Goal: Complete application form

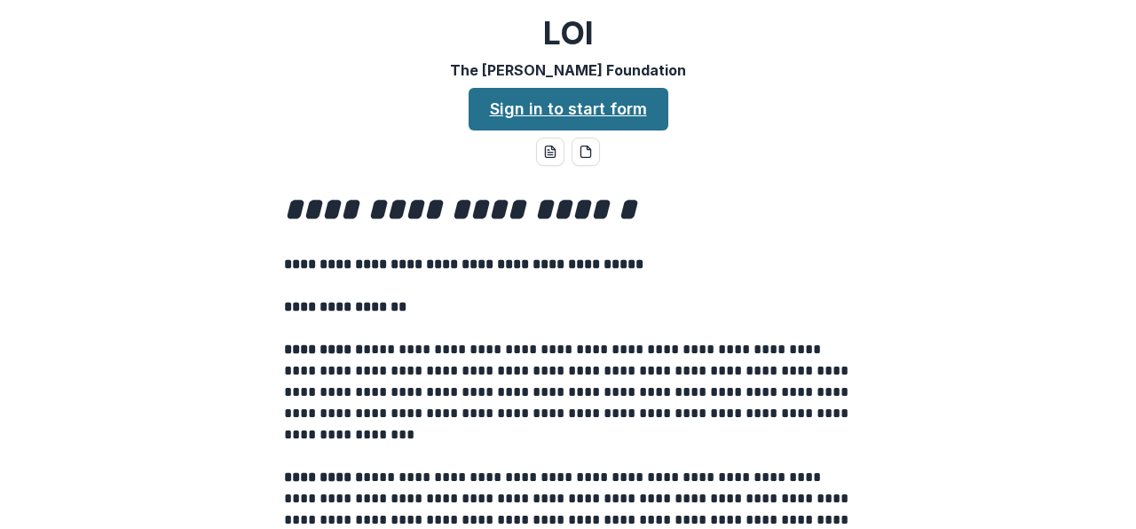
click at [579, 103] on link "Sign in to start form" at bounding box center [569, 109] width 200 height 43
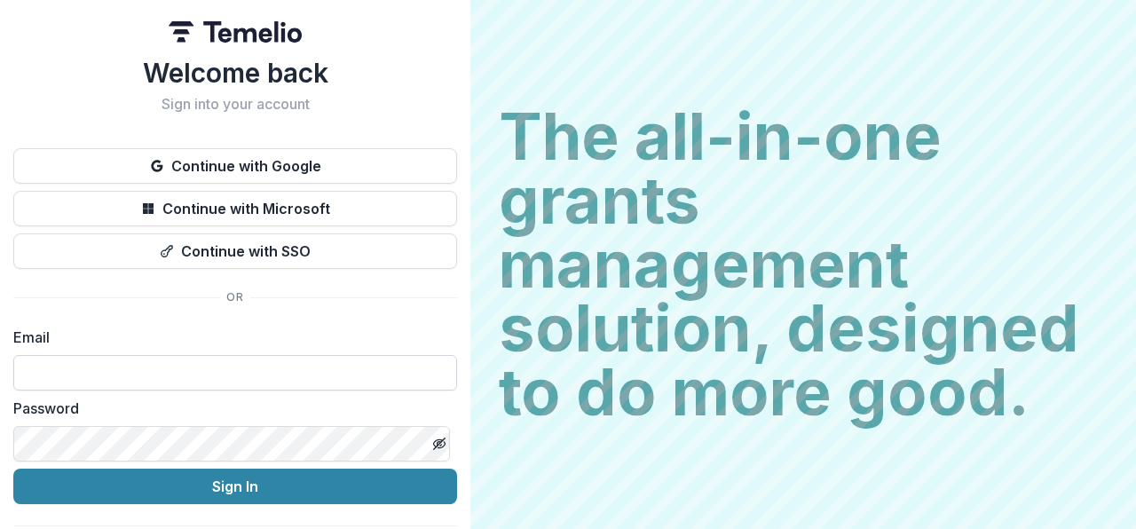
click at [162, 369] on input at bounding box center [235, 372] width 444 height 35
click at [41, 371] on input at bounding box center [235, 372] width 444 height 35
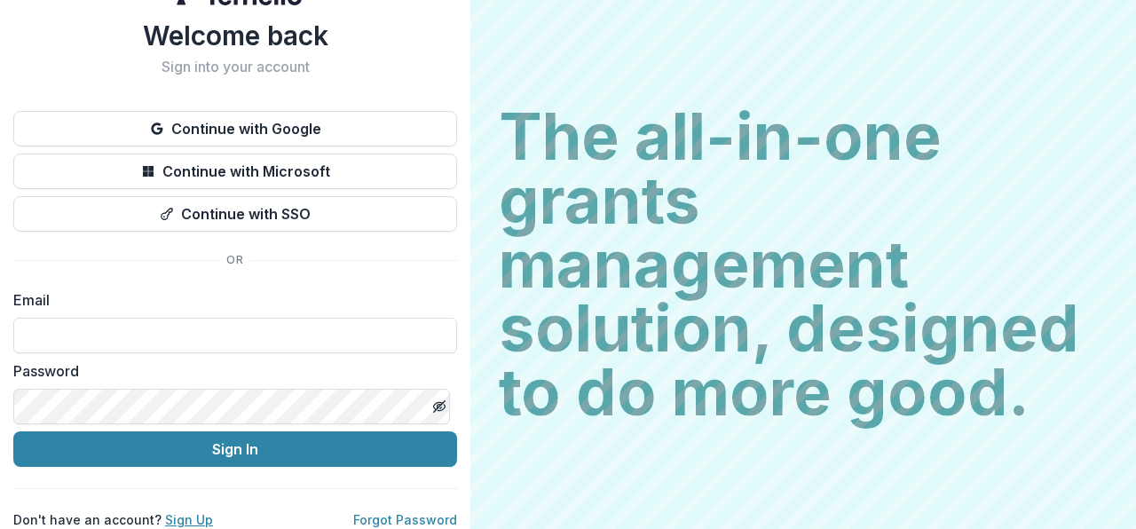
click at [184, 512] on link "Sign Up" at bounding box center [189, 519] width 48 height 15
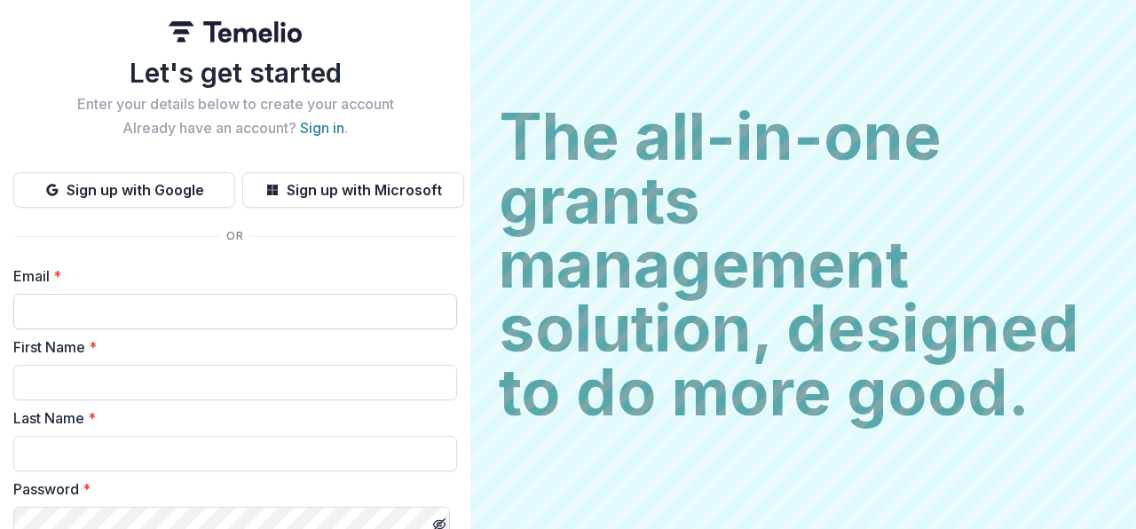
click at [82, 311] on input "Email *" at bounding box center [235, 311] width 444 height 35
